Goal: Task Accomplishment & Management: Use online tool/utility

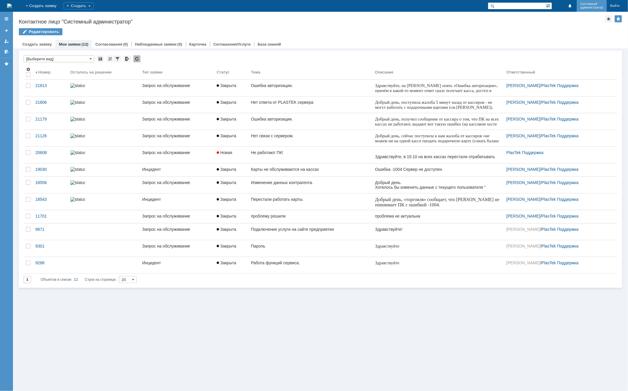
click at [583, 4] on span "Системный" at bounding box center [591, 4] width 23 height 4
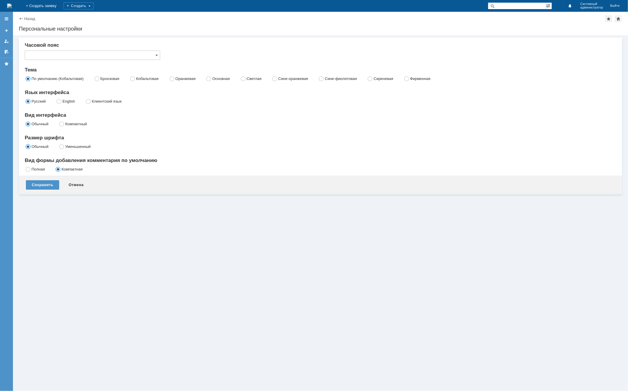
type input "[GEOGRAPHIC_DATA]"
click at [94, 5] on div "Создать" at bounding box center [79, 5] width 30 height 7
drag, startPoint x: 137, startPoint y: 5, endPoint x: 85, endPoint y: 6, distance: 51.5
click at [136, 5] on div "На домашнюю + Создать заявку Создать Системный администратор Выйти" at bounding box center [314, 6] width 628 height 12
click at [7, 42] on div at bounding box center [6, 41] width 5 height 5
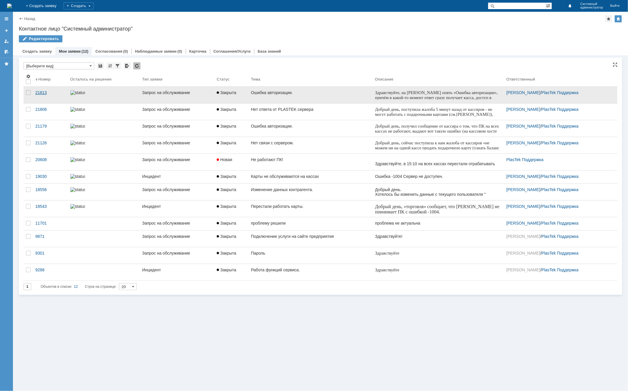
click at [42, 95] on div "21813" at bounding box center [50, 92] width 30 height 5
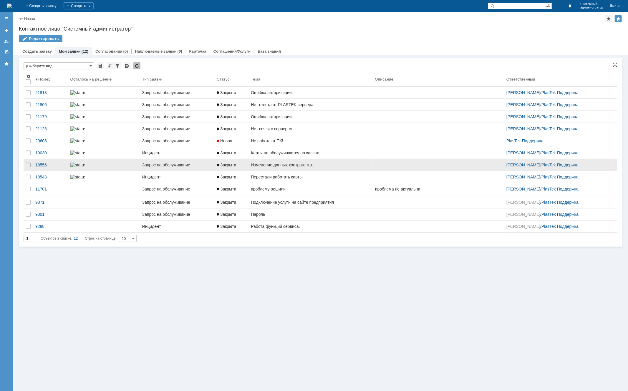
click at [42, 167] on div "18556" at bounding box center [50, 165] width 30 height 5
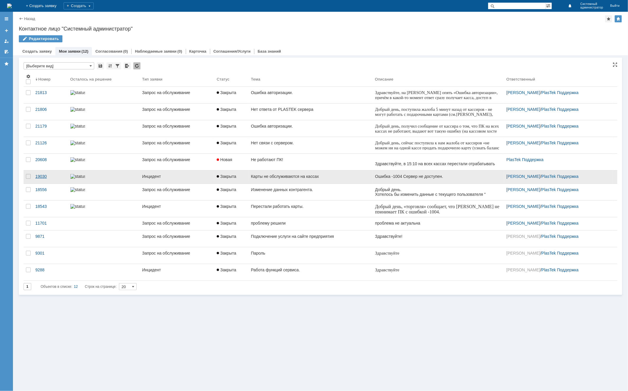
click at [39, 177] on div "19030" at bounding box center [50, 176] width 30 height 5
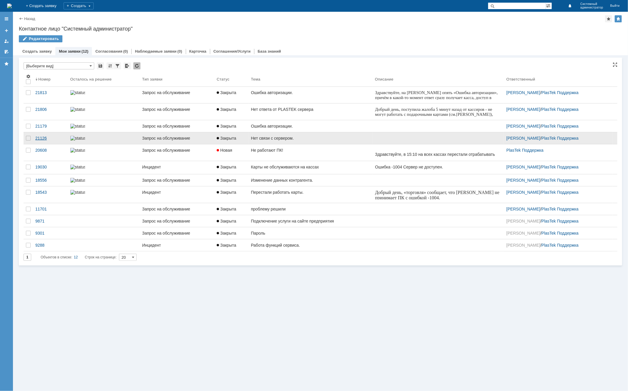
click at [43, 144] on link "21126" at bounding box center [50, 138] width 35 height 12
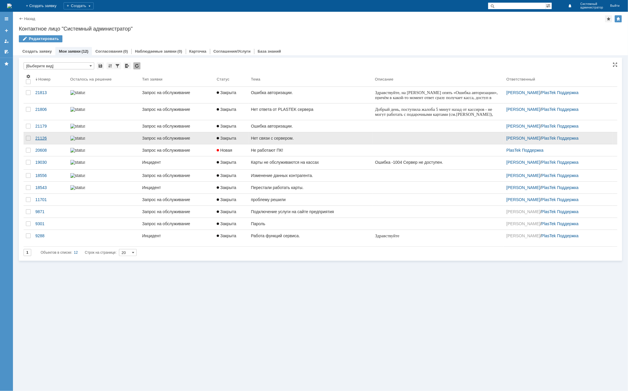
click at [38, 141] on div "21126" at bounding box center [50, 138] width 30 height 5
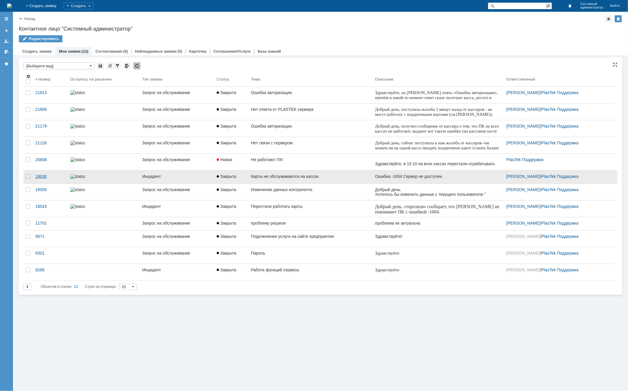
click at [39, 177] on div "19030" at bounding box center [50, 176] width 30 height 5
